Goal: Transaction & Acquisition: Purchase product/service

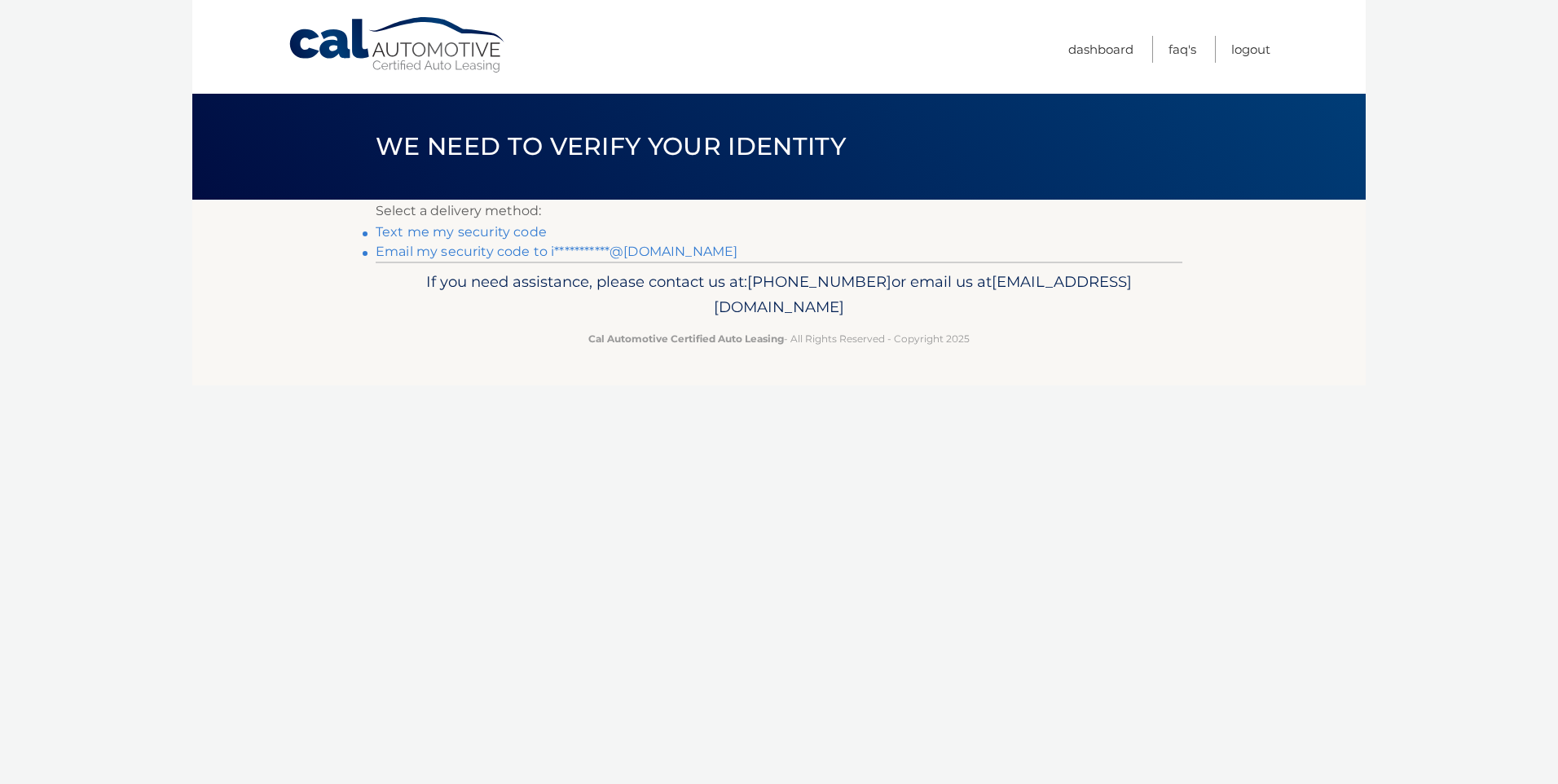
click at [457, 232] on link "Text me my security code" at bounding box center [461, 232] width 171 height 15
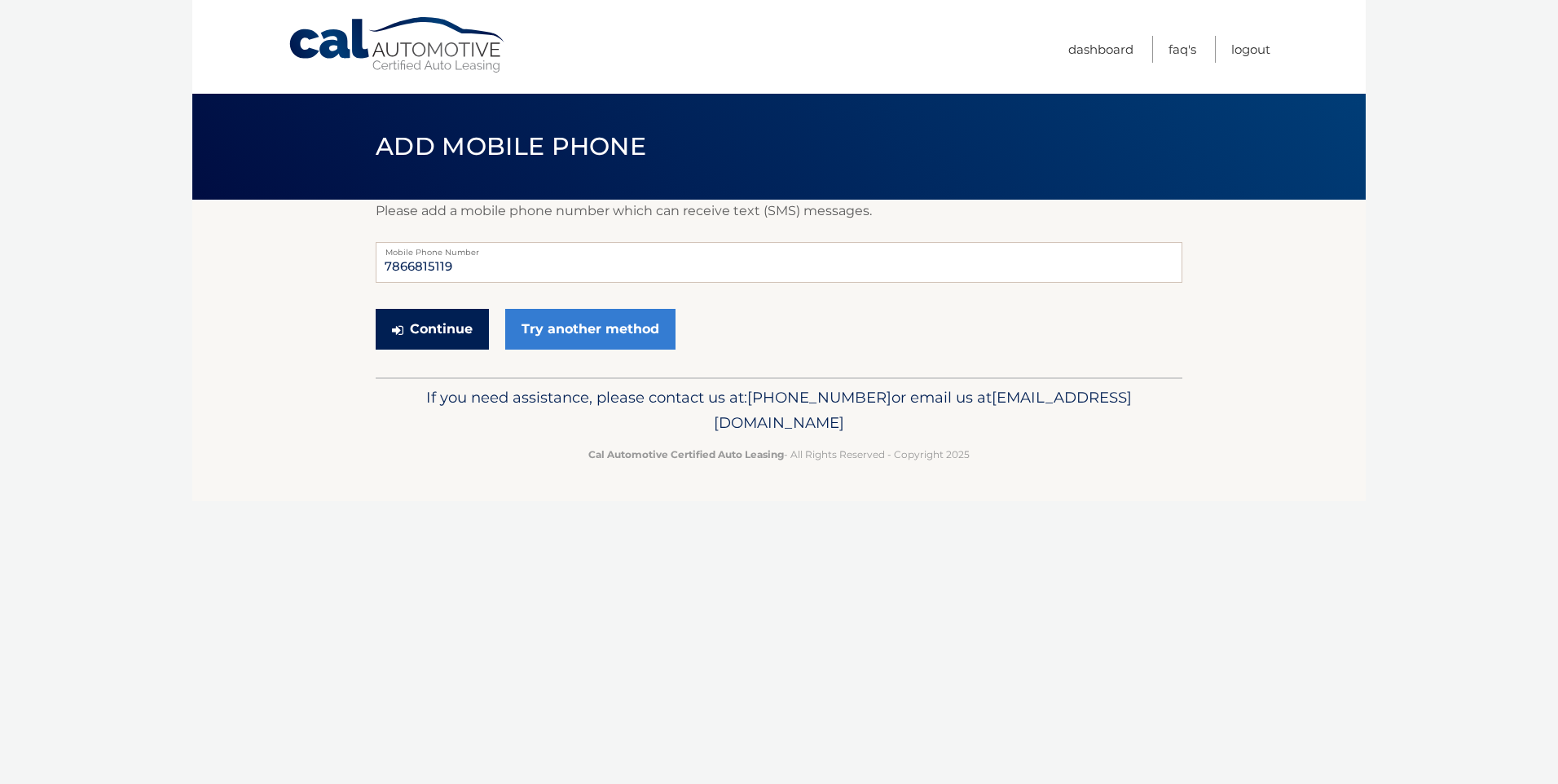
click at [443, 331] on button "Continue" at bounding box center [432, 329] width 113 height 41
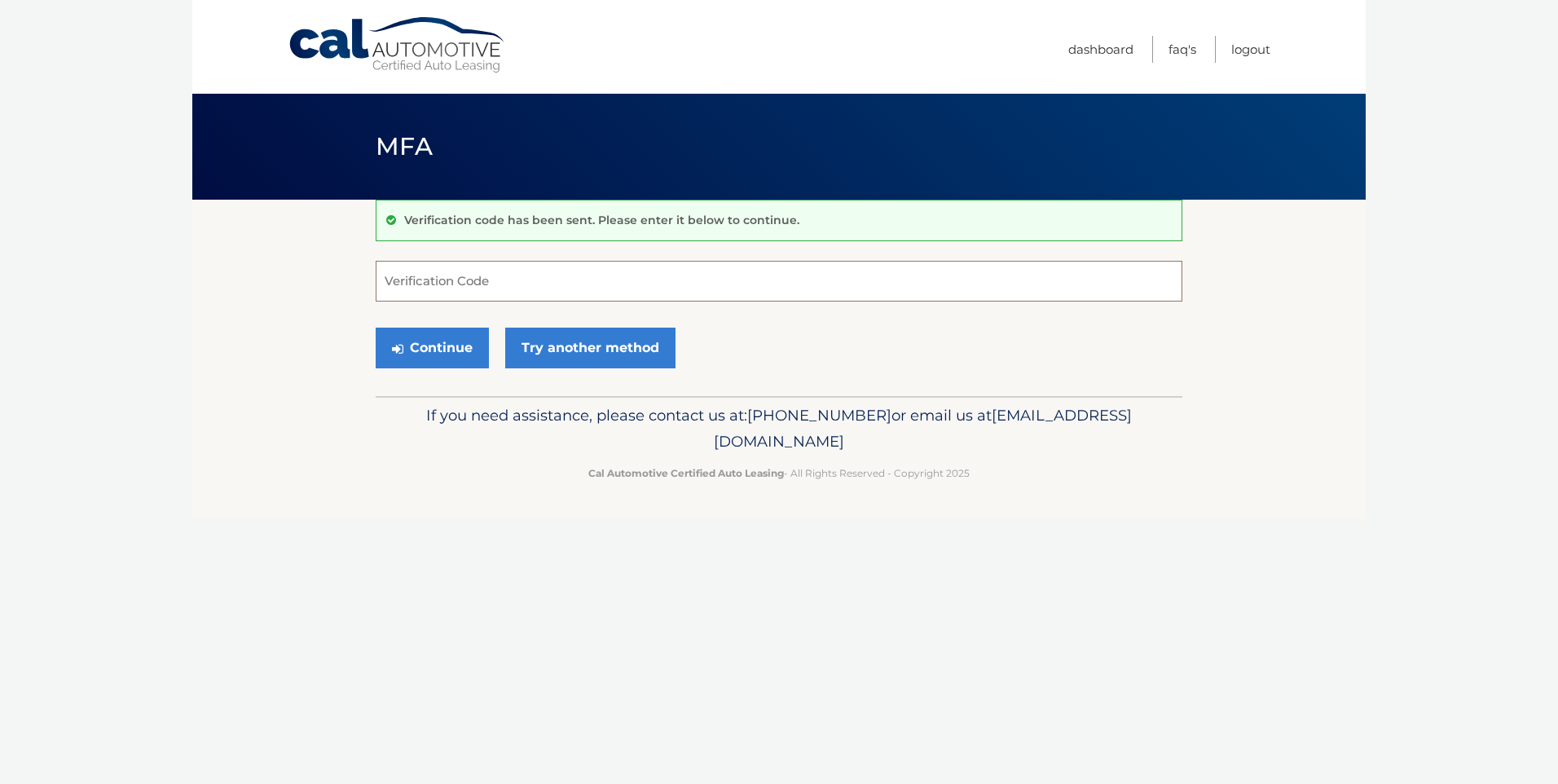
click at [446, 286] on input "Verification Code" at bounding box center [779, 281] width 807 height 41
type input "642744"
click at [436, 349] on button "Continue" at bounding box center [432, 348] width 113 height 41
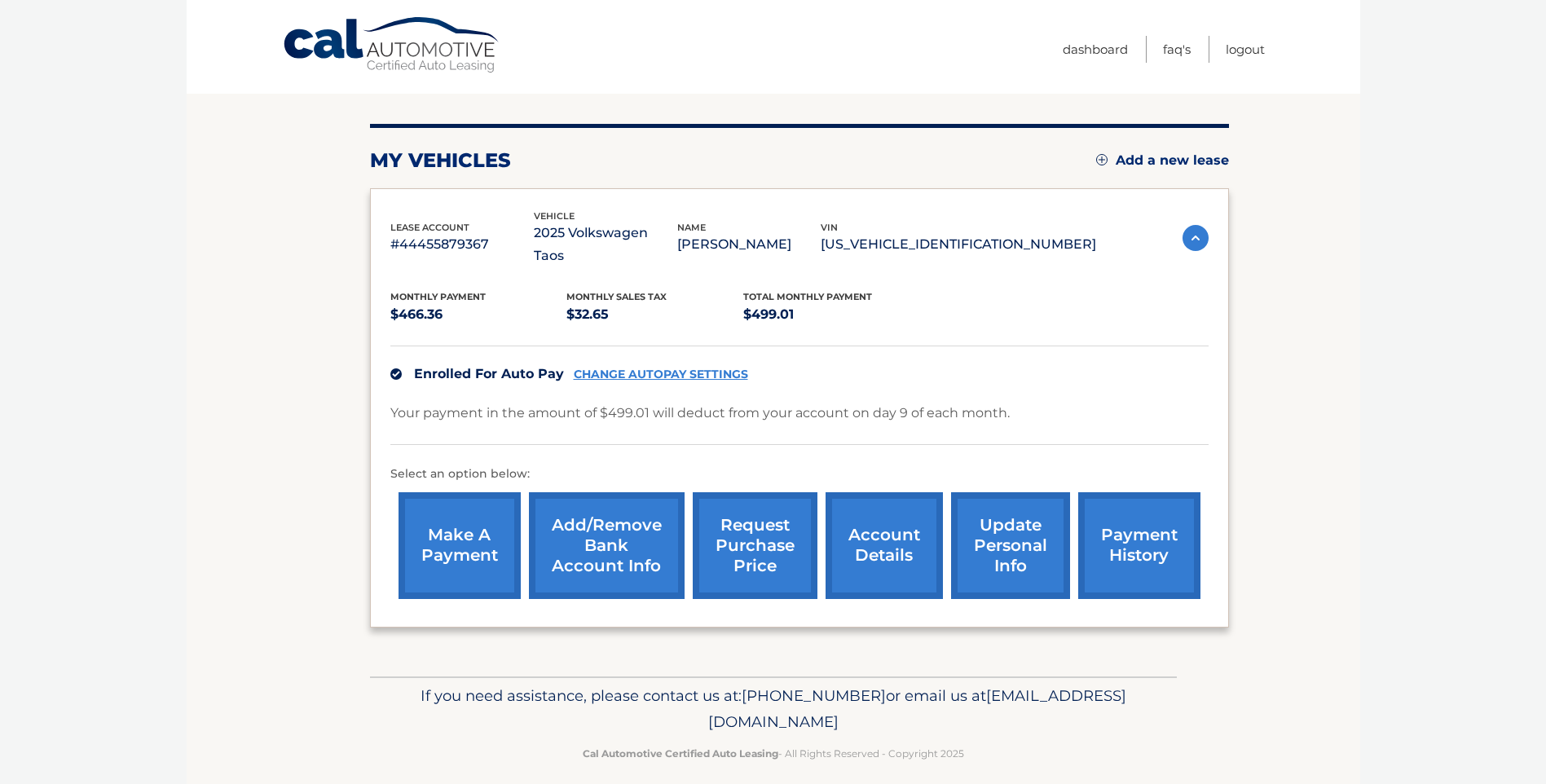
scroll to position [164, 0]
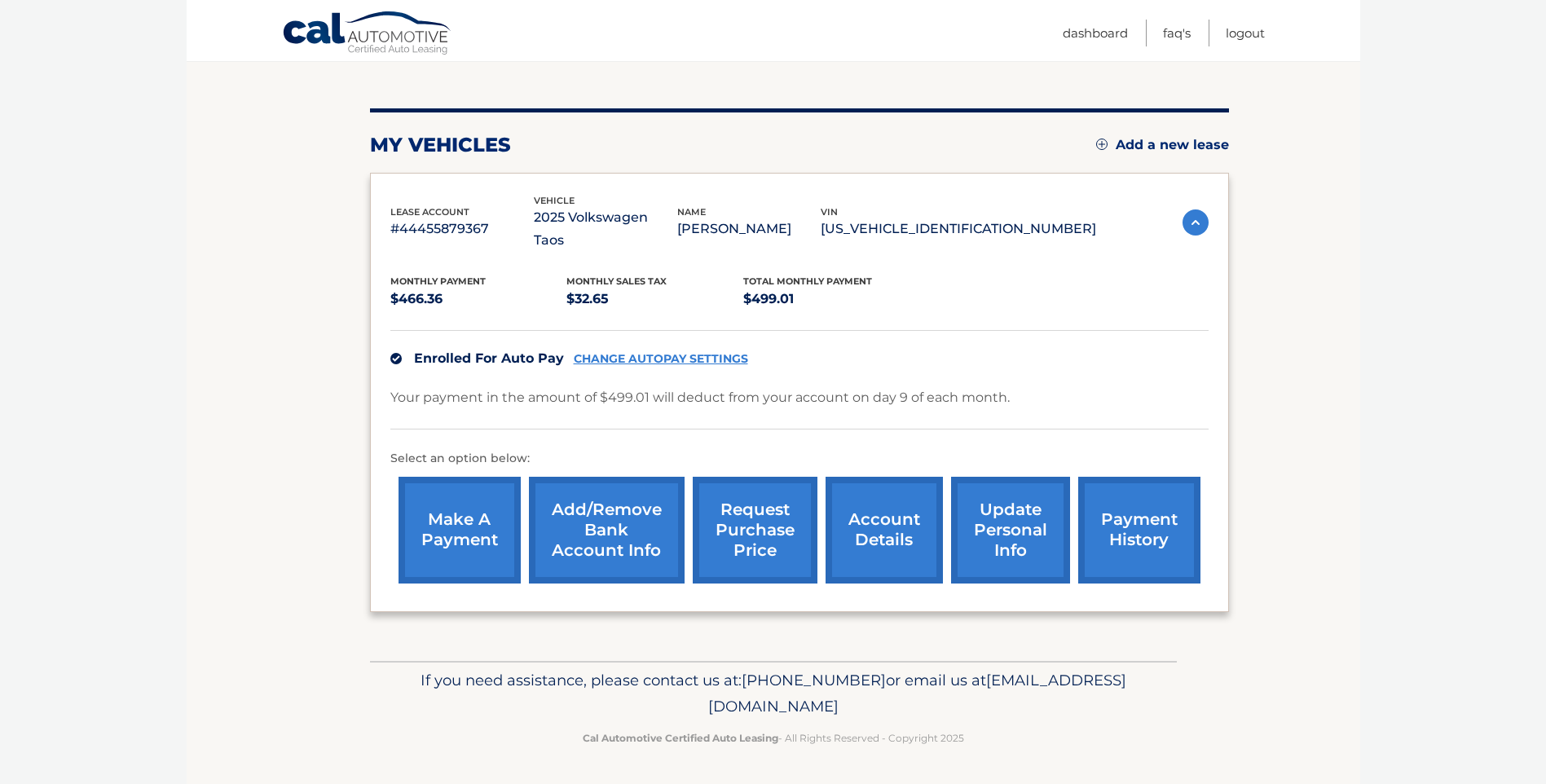
click at [1125, 520] on link "payment history" at bounding box center [1138, 530] width 123 height 107
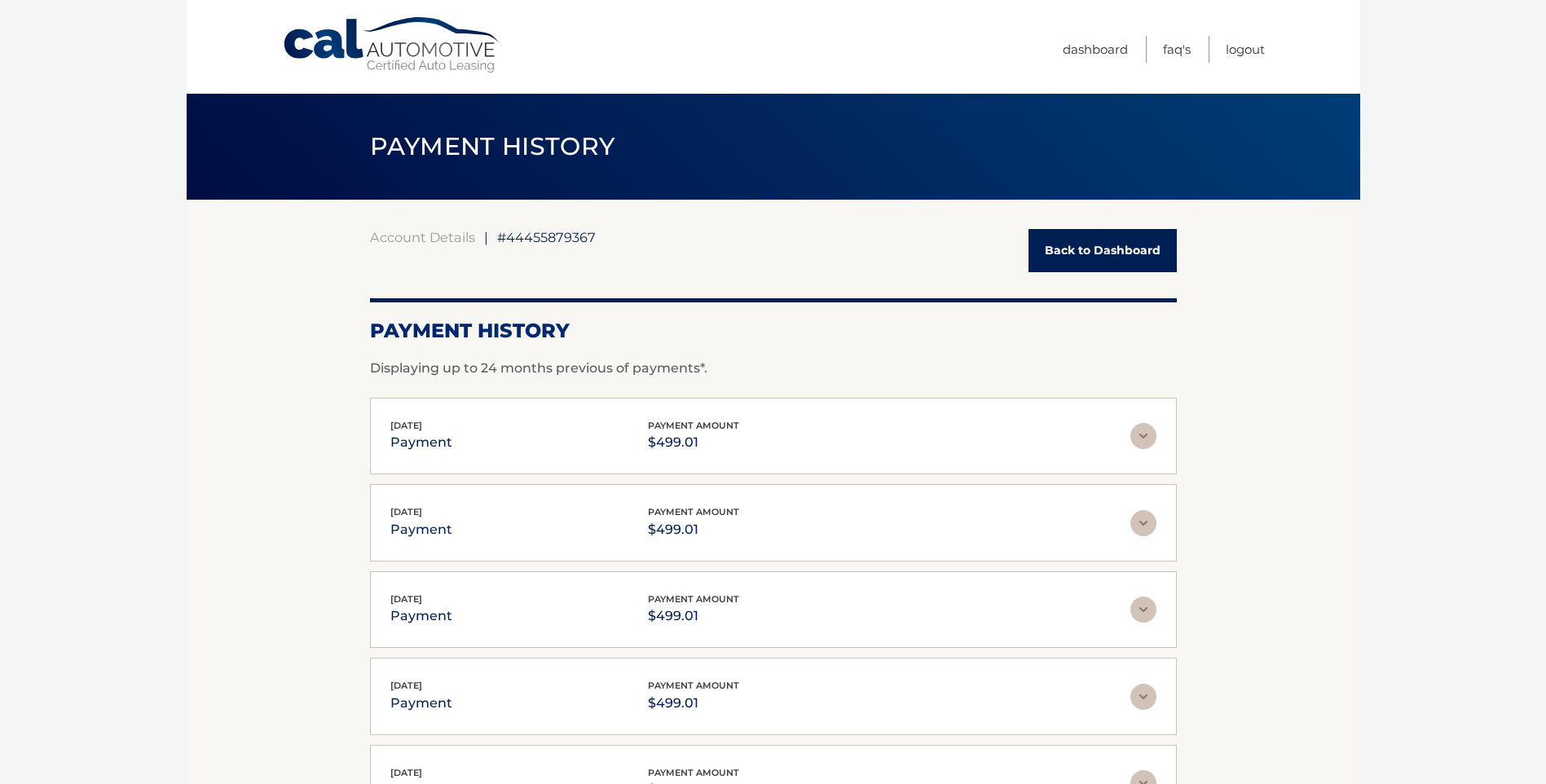
click at [1101, 253] on link "Back to Dashboard" at bounding box center [1103, 250] width 149 height 43
click at [1078, 48] on link "Dashboard" at bounding box center [1095, 49] width 66 height 27
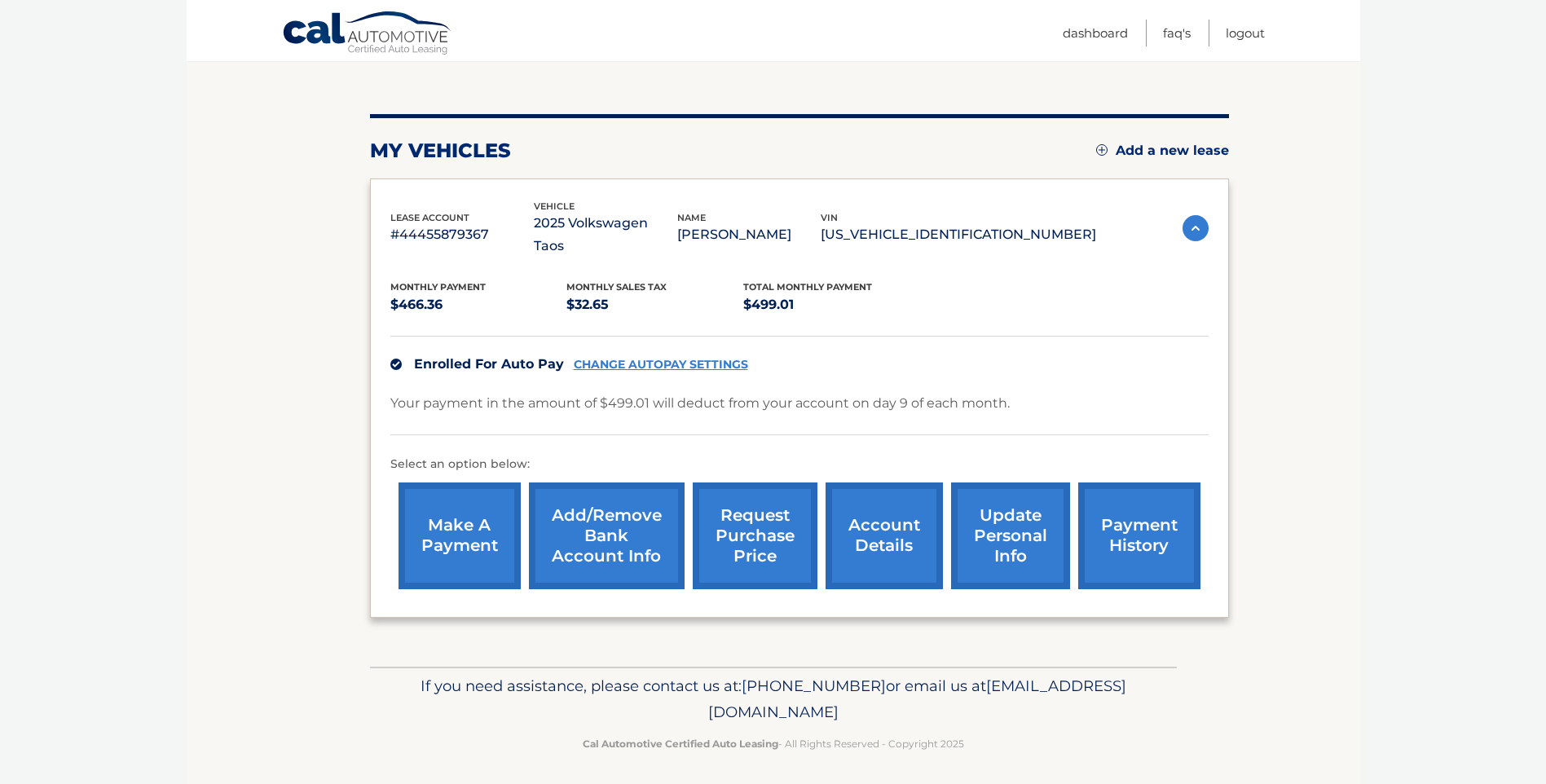
scroll to position [164, 0]
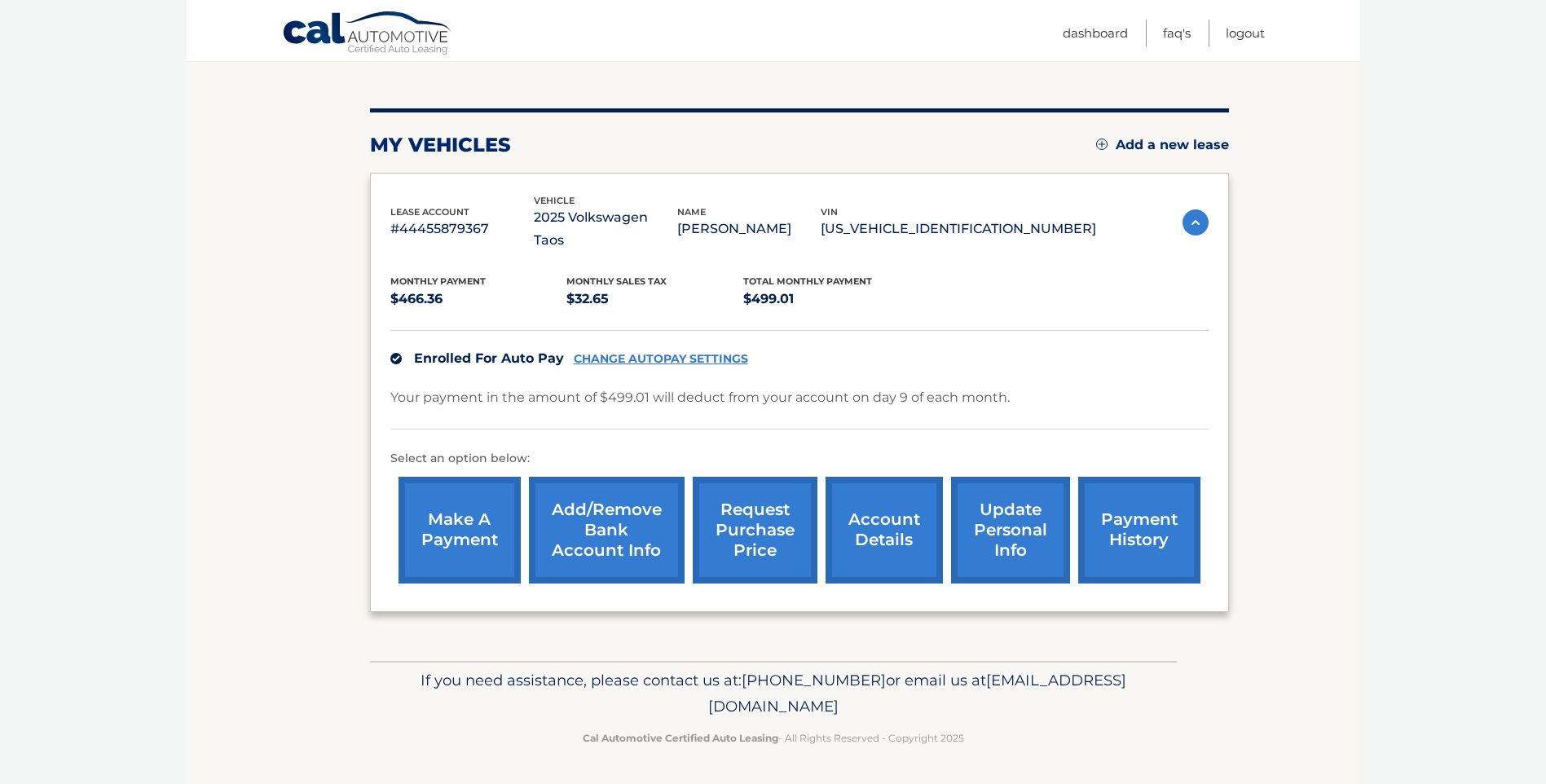
click at [459, 534] on link "make a payment" at bounding box center [460, 530] width 123 height 107
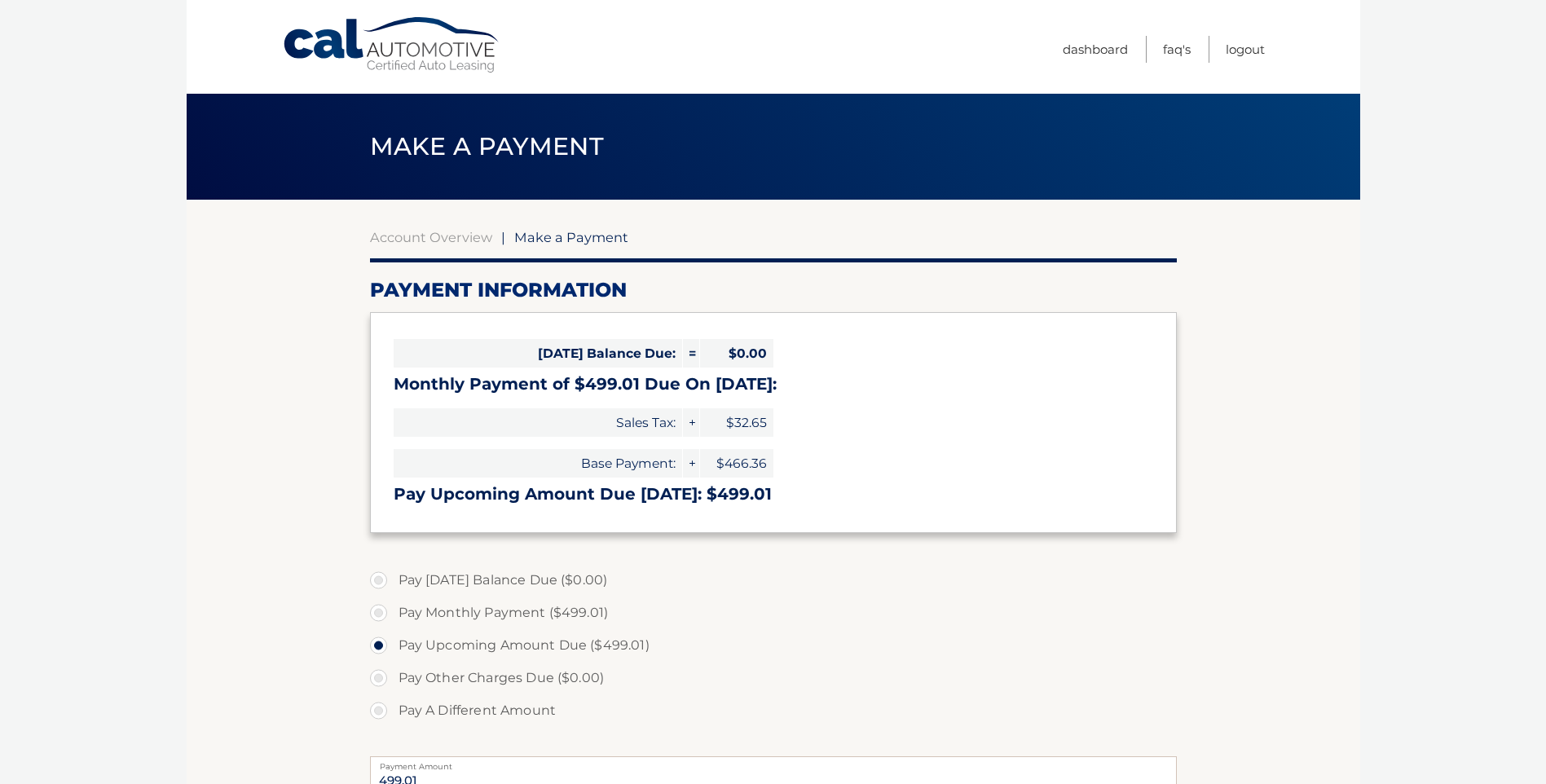
select select "YWI3ZTU3ZmYtNGRiMS00MDE1LTg5YTgtNjhjOGQxNzYyNDAx"
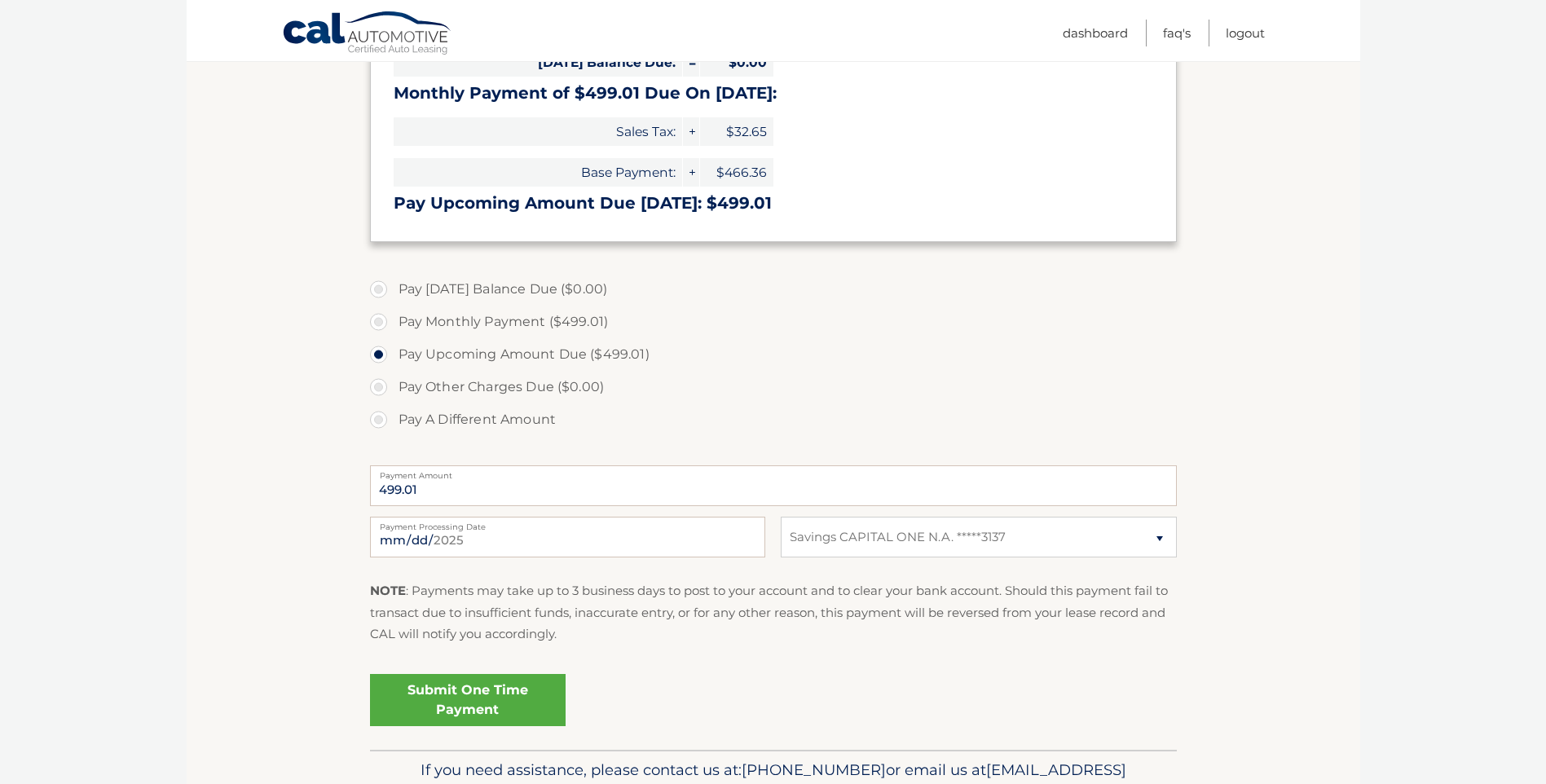
scroll to position [326, 0]
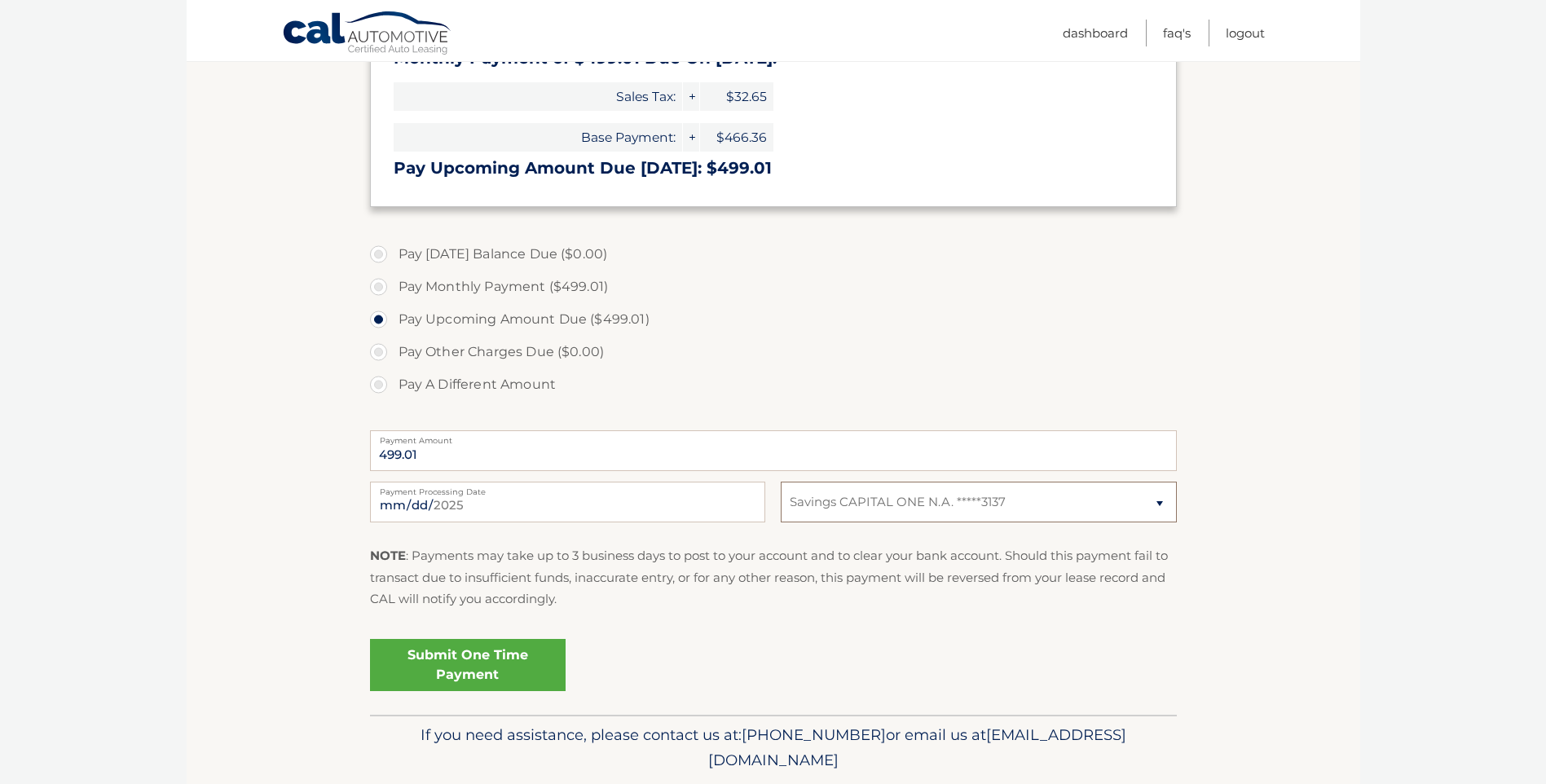
click at [1158, 502] on select "Select Bank Account Savings CAPITAL ONE N.A. *****3137" at bounding box center [977, 502] width 395 height 41
click at [1273, 492] on section "Account Overview | Make a Payment Payment Information [DATE] Balance Due: = $0.…" at bounding box center [773, 294] width 1173 height 841
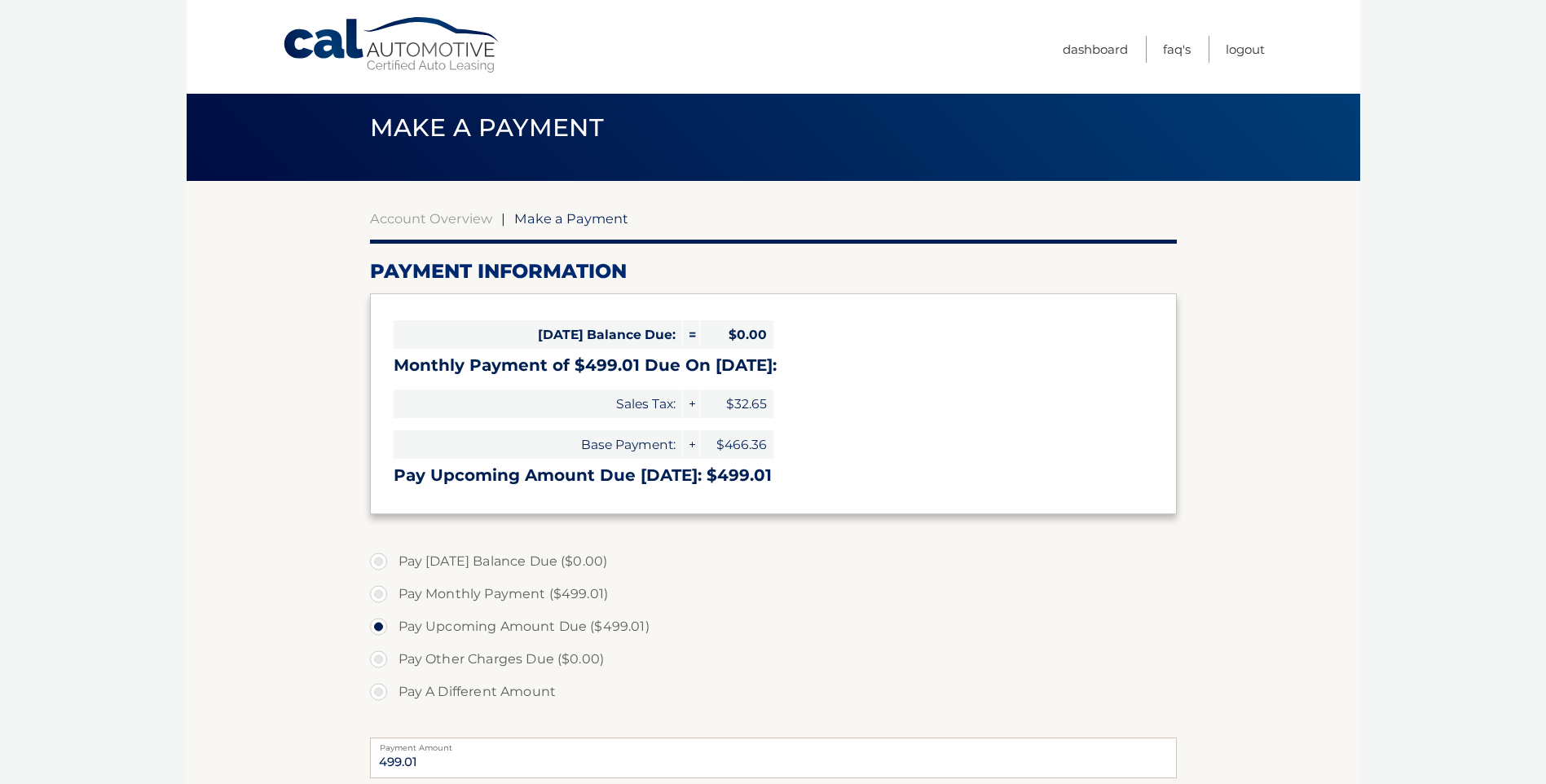
scroll to position [0, 0]
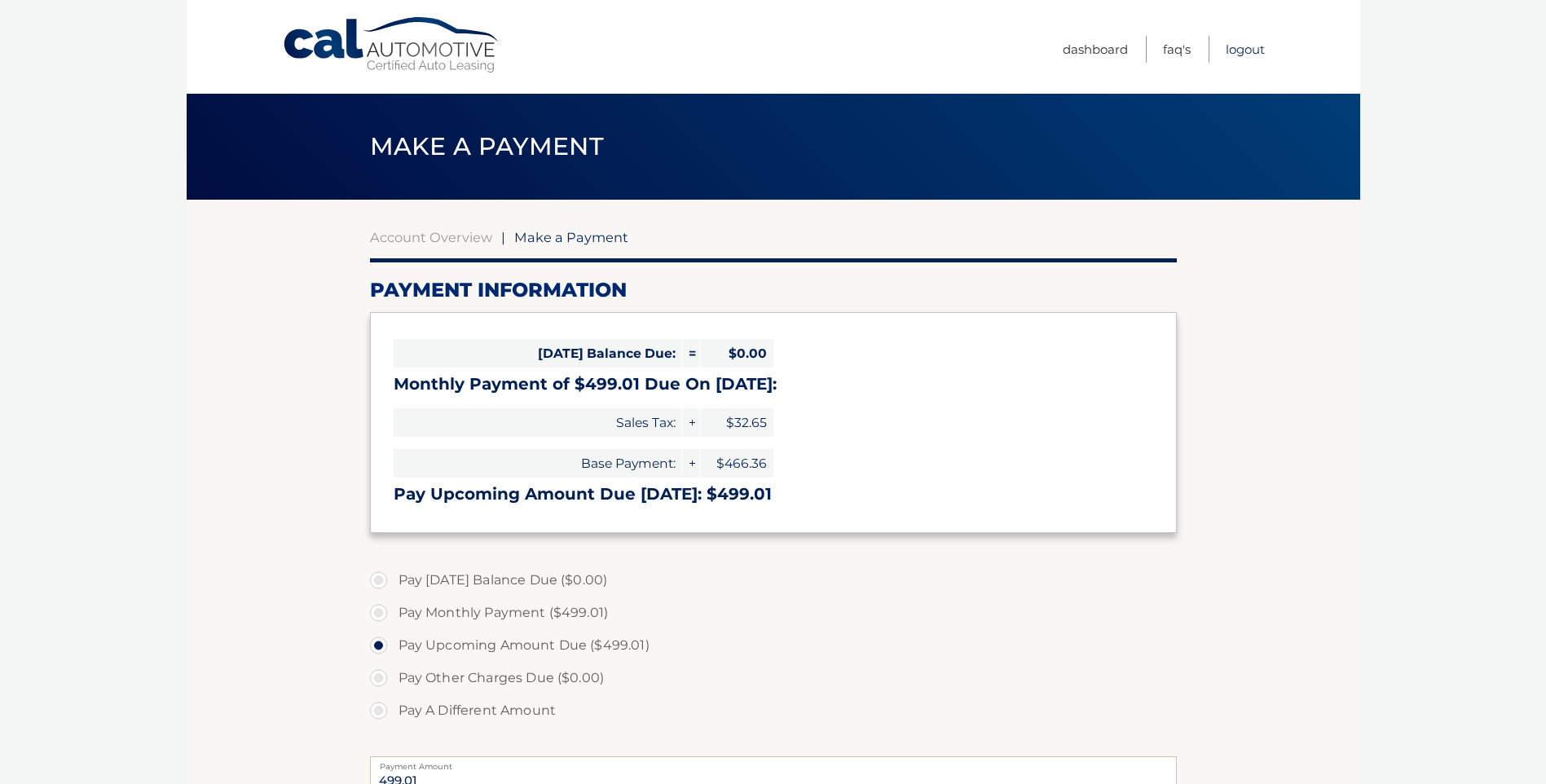
click at [1240, 51] on link "Logout" at bounding box center [1245, 49] width 40 height 27
